Goal: Find specific page/section: Find specific page/section

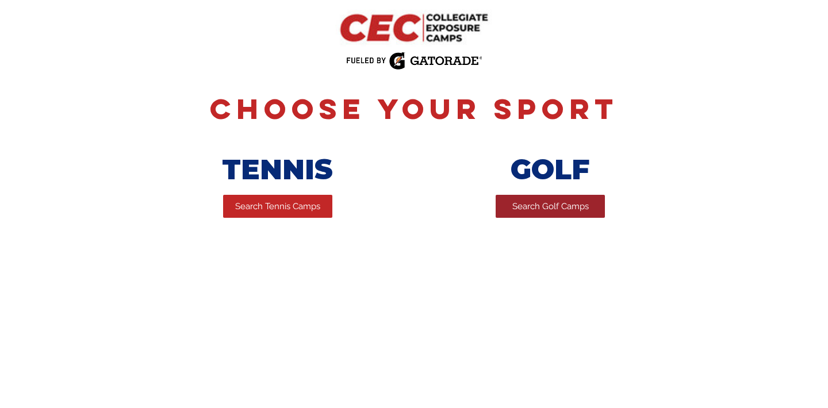
click at [554, 209] on span "Search Golf Camps" at bounding box center [550, 207] width 76 height 12
click at [564, 206] on span "Search Golf Camps" at bounding box center [550, 207] width 76 height 12
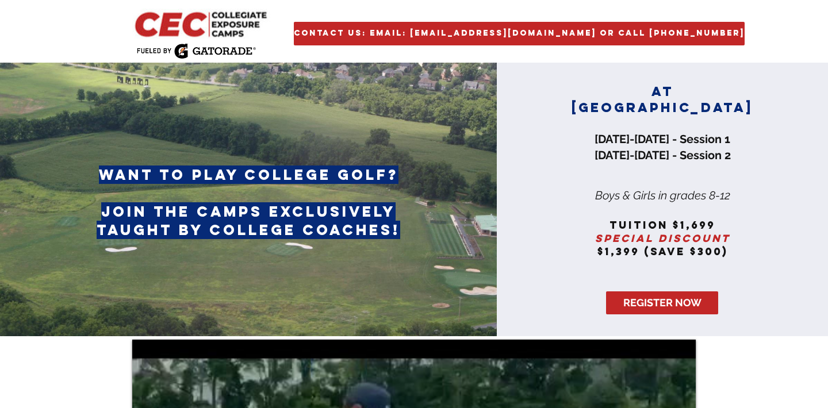
click at [212, 44] on img "main content" at bounding box center [196, 51] width 120 height 16
